Goal: Task Accomplishment & Management: Manage account settings

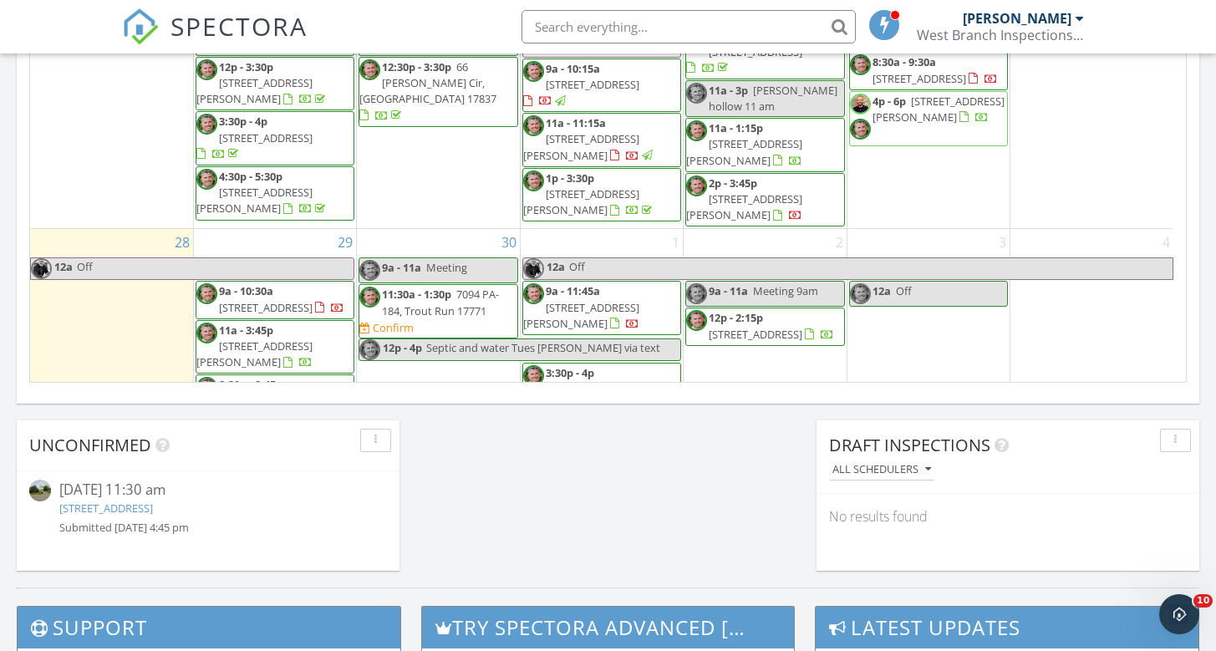
scroll to position [633, 0]
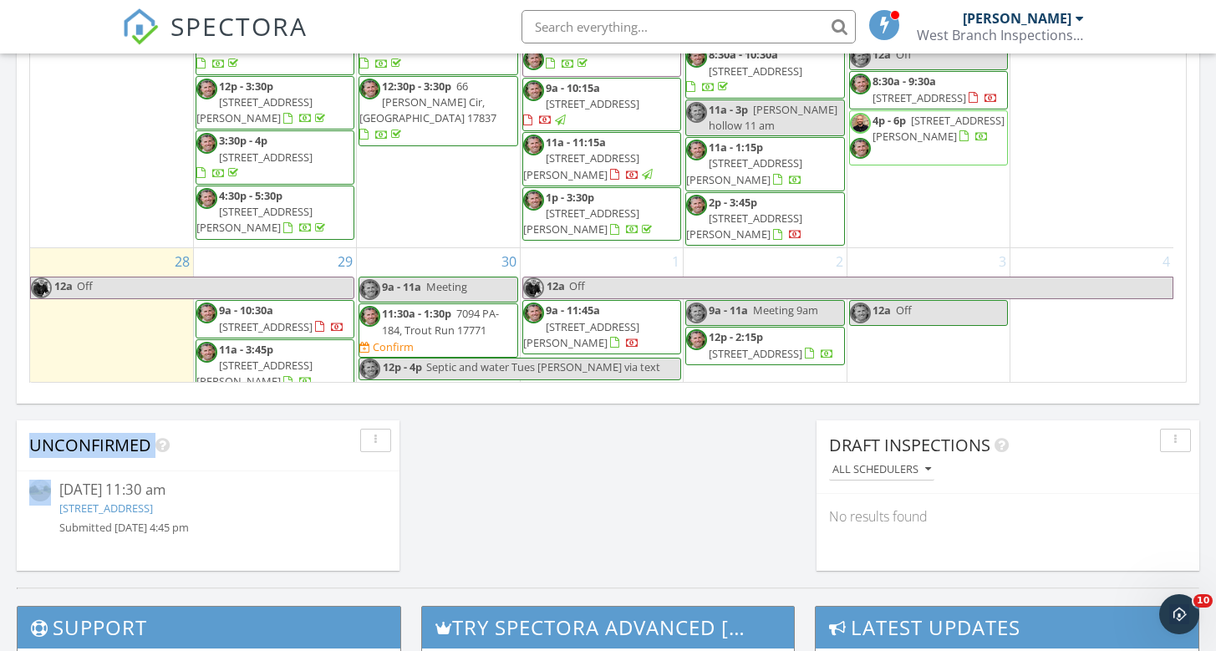
drag, startPoint x: 5, startPoint y: 449, endPoint x: 2, endPoint y: 551, distance: 102.0
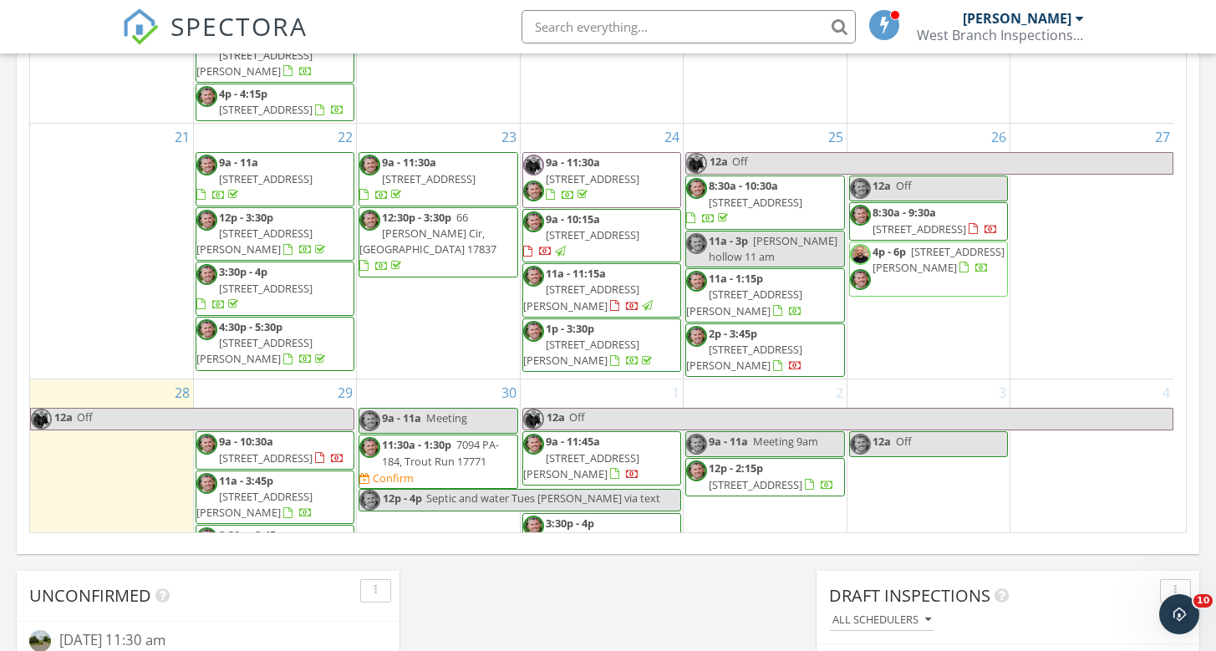
scroll to position [546, 0]
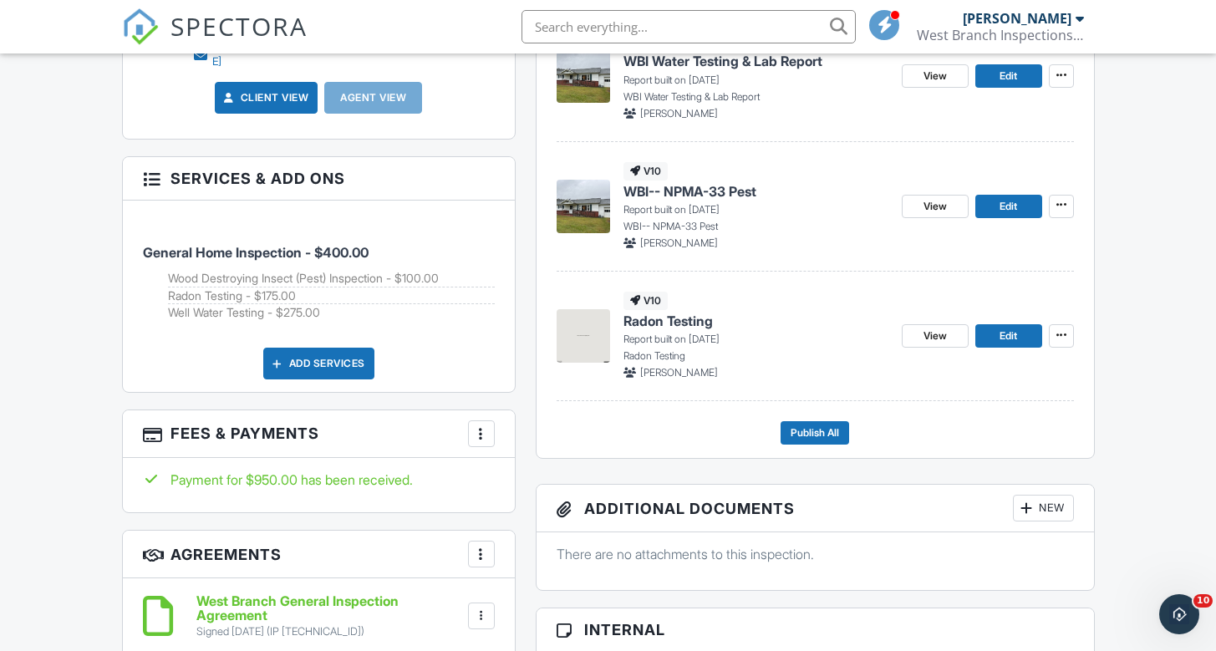
scroll to position [1154, 0]
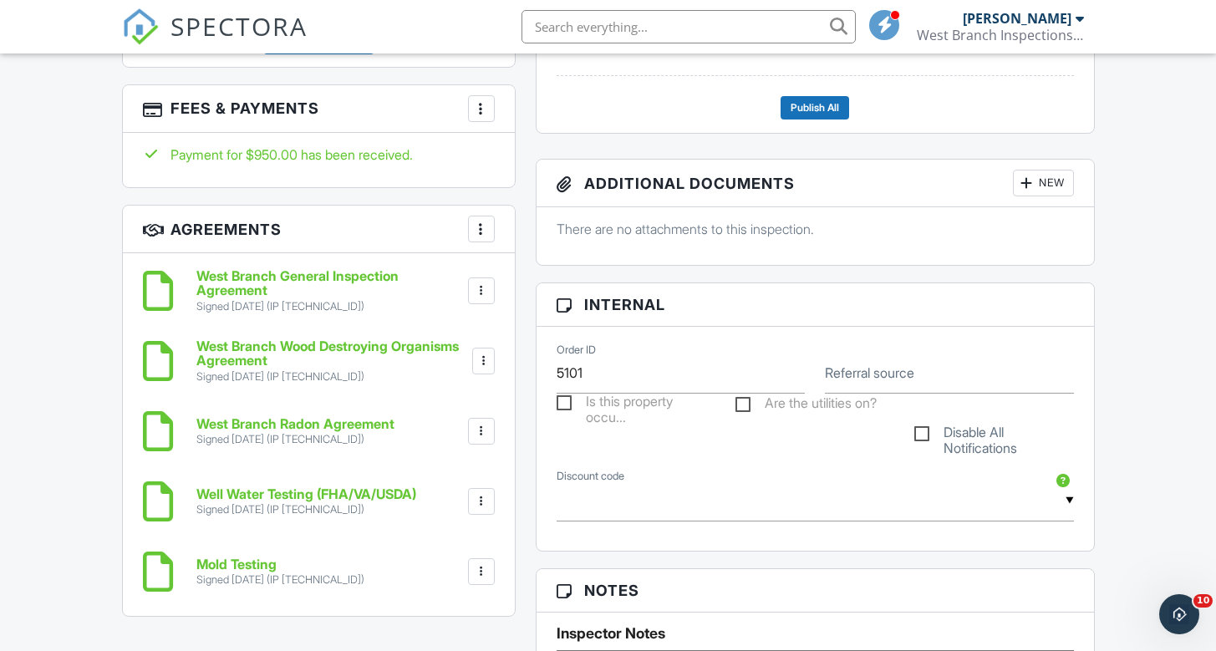
click at [484, 563] on div at bounding box center [481, 571] width 17 height 17
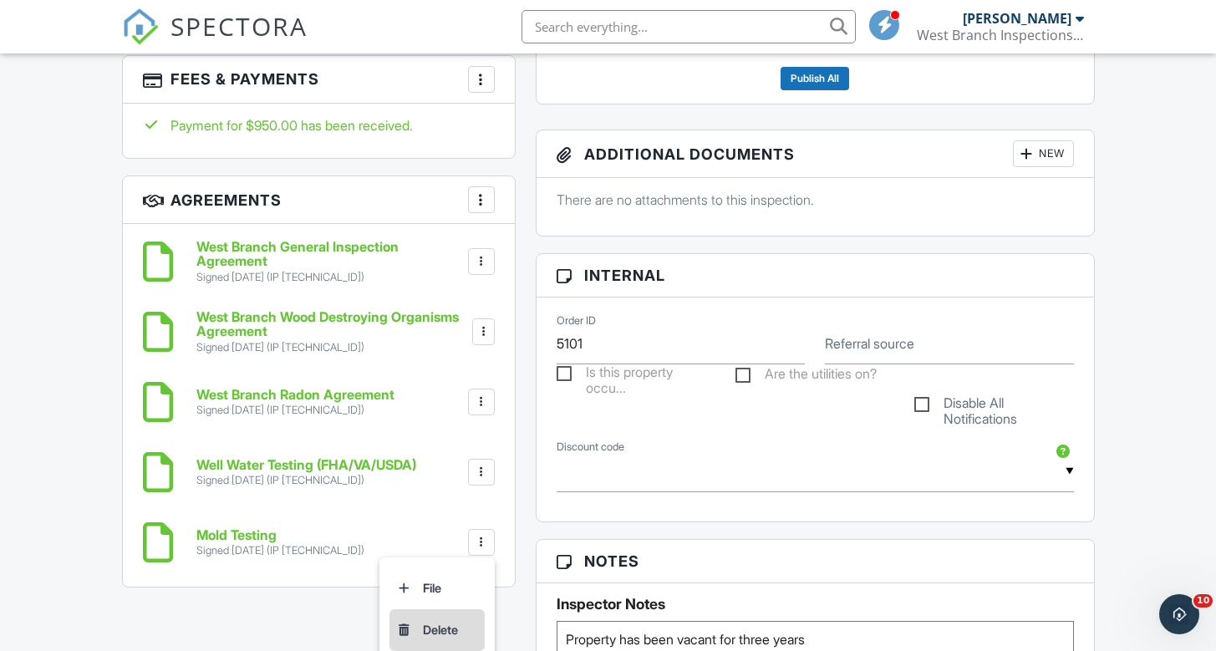
click at [436, 611] on li "Delete" at bounding box center [437, 630] width 95 height 42
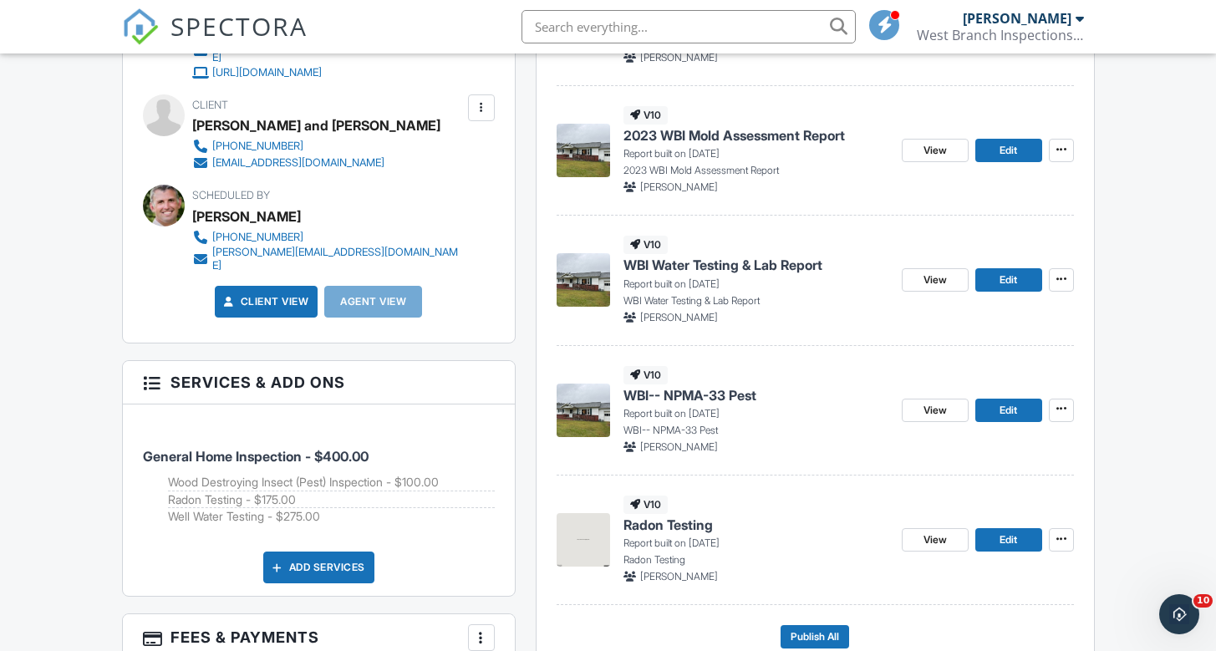
scroll to position [476, 0]
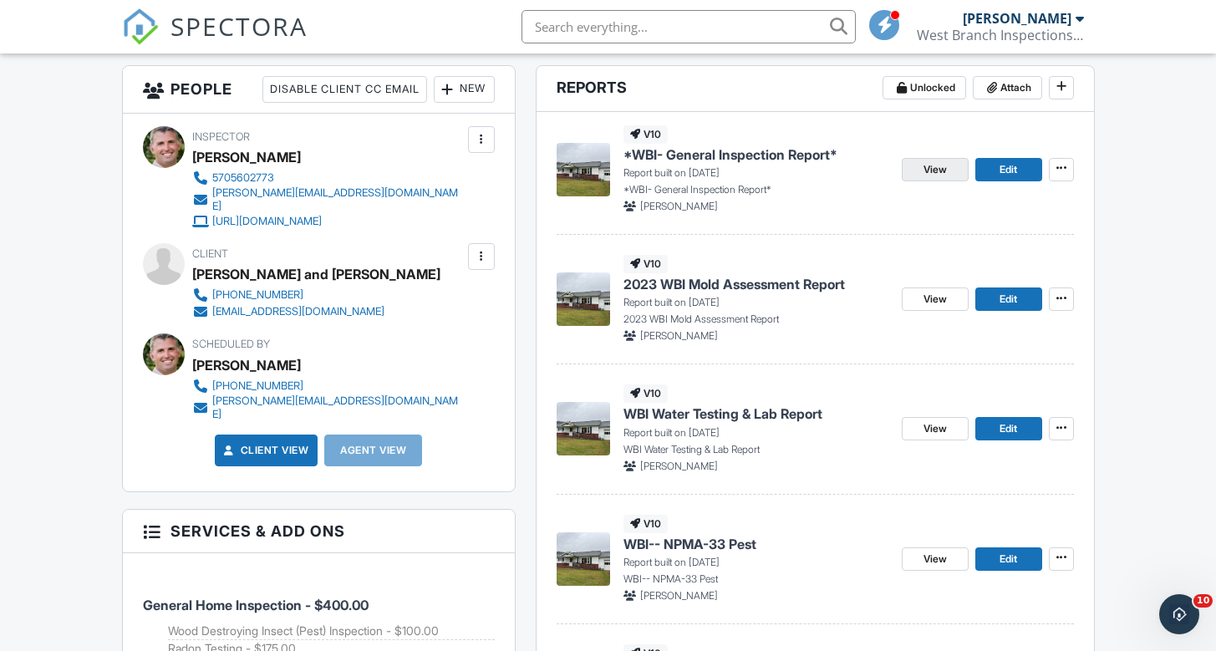
click at [925, 169] on span "View" at bounding box center [935, 169] width 23 height 17
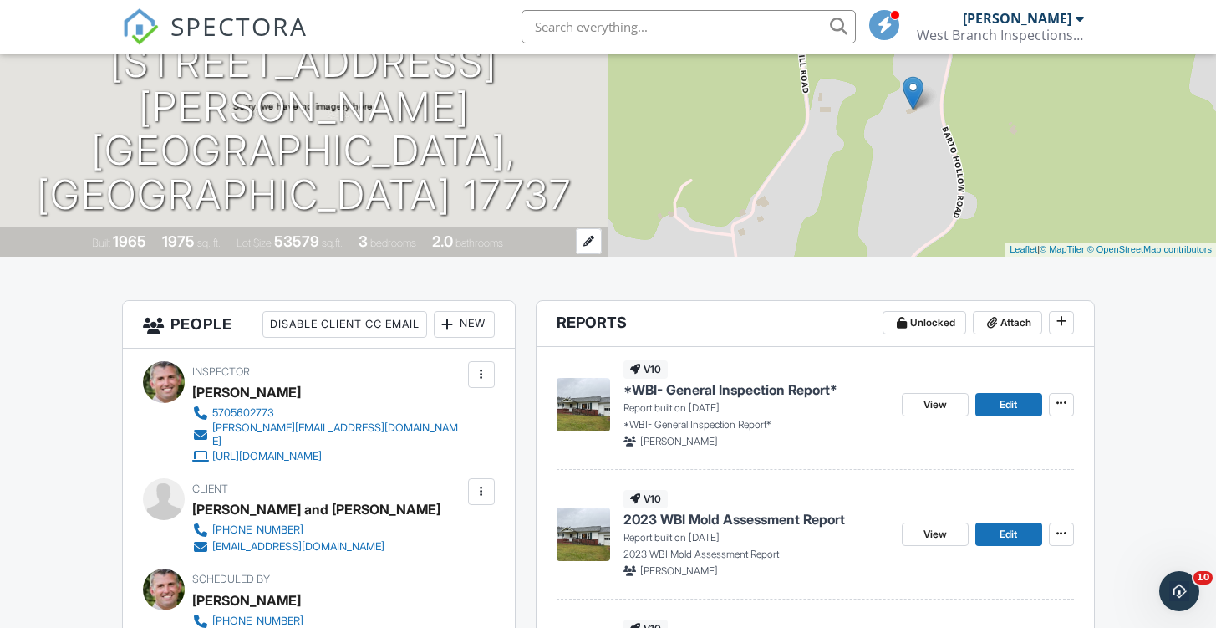
scroll to position [380, 0]
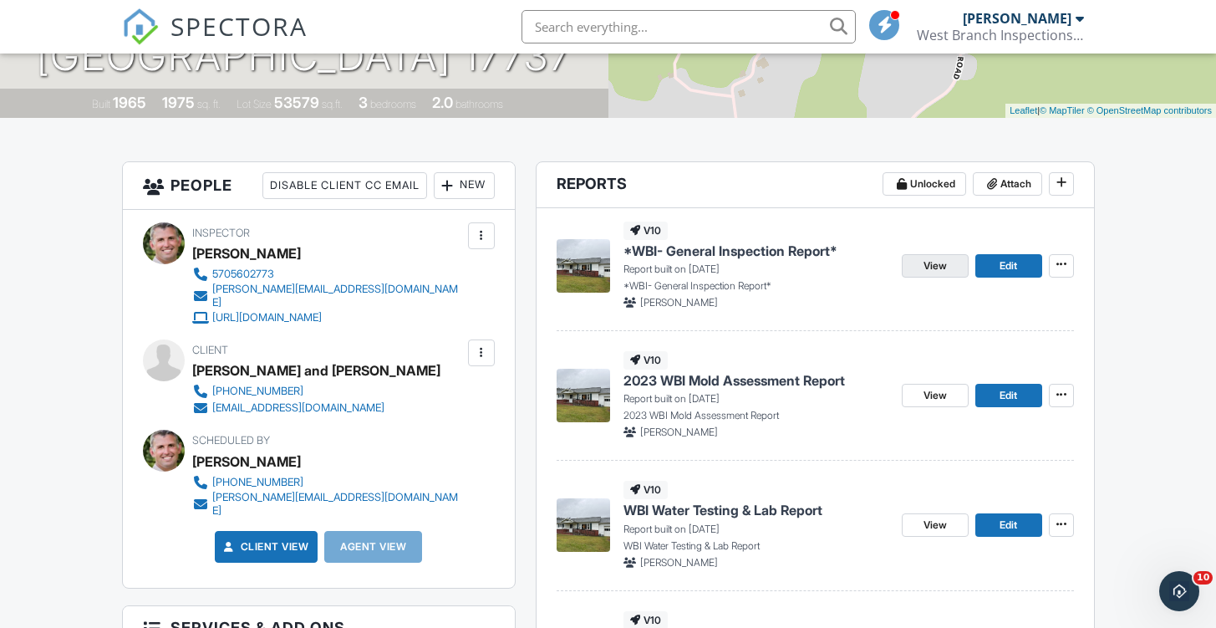
click at [925, 262] on span "View" at bounding box center [935, 265] width 23 height 17
